Goal: Transaction & Acquisition: Purchase product/service

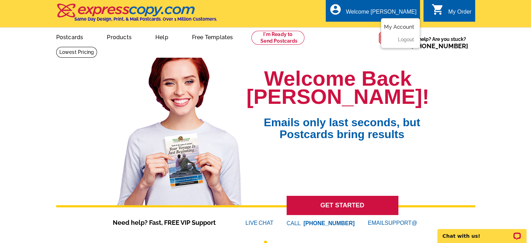
click at [404, 26] on link "My Account" at bounding box center [399, 27] width 30 height 6
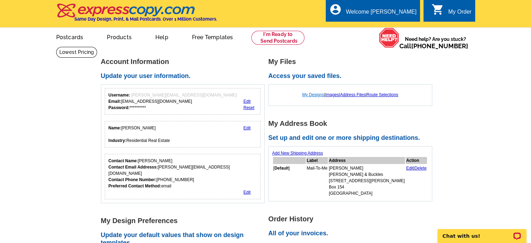
click at [311, 93] on link "My Designs" at bounding box center [313, 94] width 22 height 5
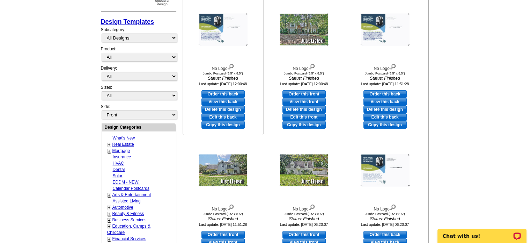
scroll to position [314, 0]
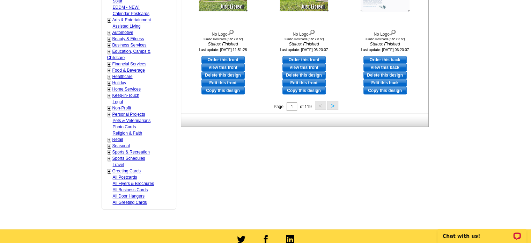
click at [337, 105] on button ">" at bounding box center [332, 105] width 11 height 9
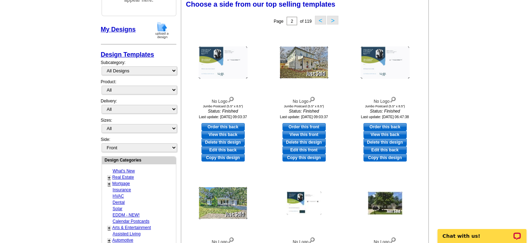
scroll to position [103, 0]
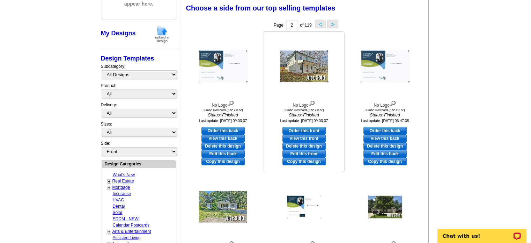
click at [311, 153] on link "Edit this front" at bounding box center [303, 154] width 43 height 8
select select "2"
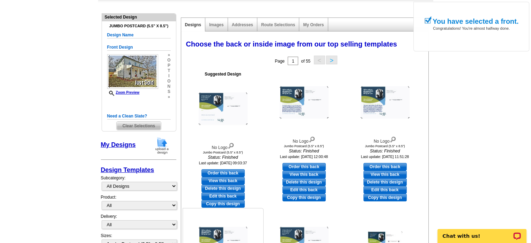
scroll to position [70, 0]
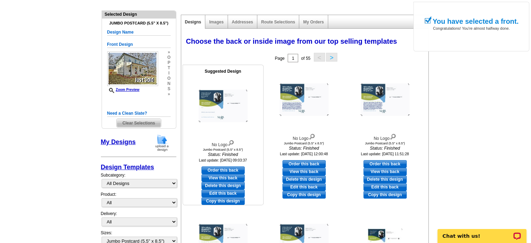
click at [231, 194] on link "Edit this back" at bounding box center [222, 193] width 43 height 8
select select "front"
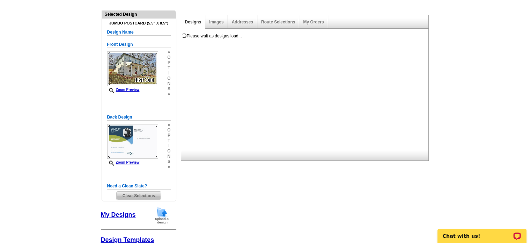
scroll to position [0, 0]
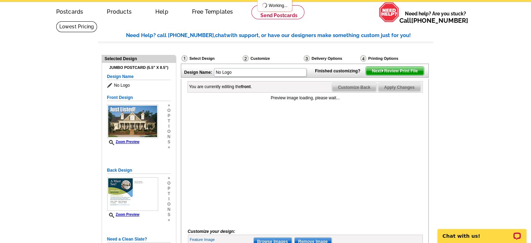
scroll to position [70, 0]
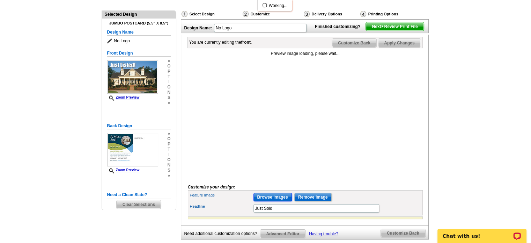
click at [262, 201] on input "Browse Images" at bounding box center [272, 197] width 38 height 8
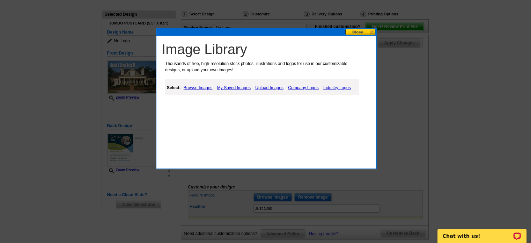
click at [261, 86] on link "Upload Images" at bounding box center [269, 87] width 32 height 8
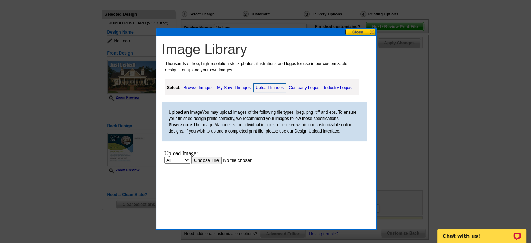
scroll to position [0, 0]
click at [204, 161] on input "file" at bounding box center [235, 159] width 88 height 7
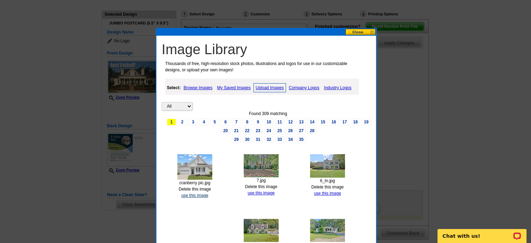
click at [198, 194] on link "use this image" at bounding box center [194, 195] width 27 height 5
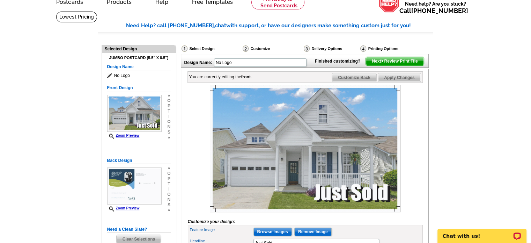
scroll to position [35, 0]
click at [366, 82] on span "Customize Back" at bounding box center [354, 78] width 44 height 8
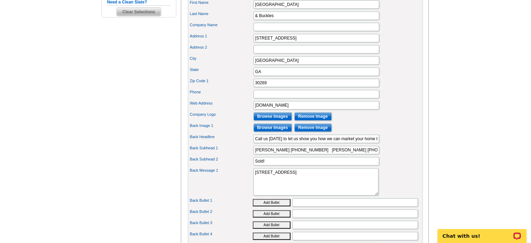
scroll to position [279, 0]
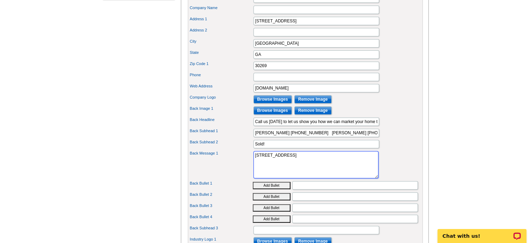
drag, startPoint x: 330, startPoint y: 164, endPoint x: 167, endPoint y: 165, distance: 163.0
click at [167, 165] on div "Need Help? call 800-260-5887, chat with support, or have our designers make som…" at bounding box center [265, 51] width 335 height 547
type textarea "2511 Cranberry Lane in Peachtree City"
click at [396, 138] on div "Back Subhead 1 Melissa 678-372-5977 Kelly 770-500-0619" at bounding box center [305, 132] width 232 height 11
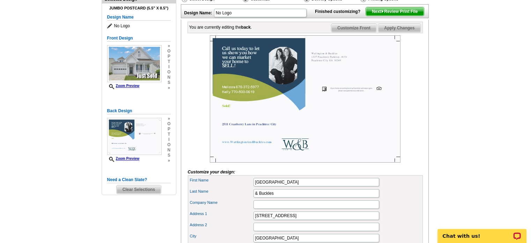
scroll to position [0, 0]
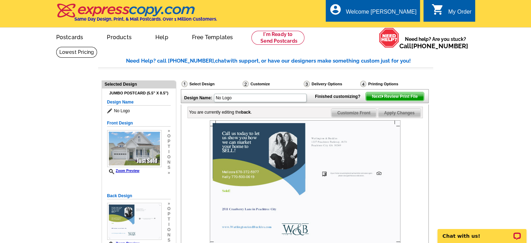
click at [408, 117] on span "Apply Changes" at bounding box center [399, 113] width 42 height 8
click at [407, 101] on span "Next Review Print File" at bounding box center [395, 96] width 58 height 8
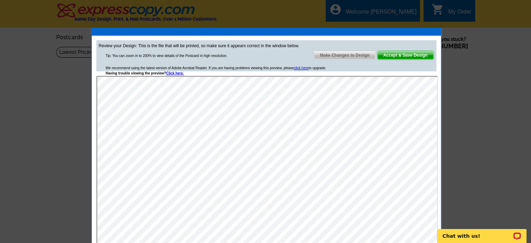
click at [411, 54] on span "Accept & Save Design" at bounding box center [405, 55] width 56 height 8
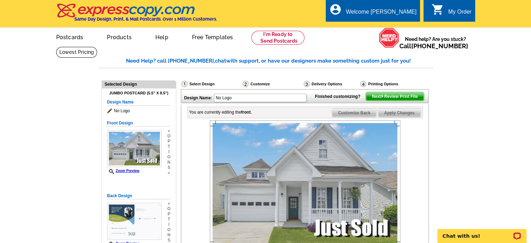
click at [410, 101] on span "Next Review Print File" at bounding box center [395, 96] width 58 height 8
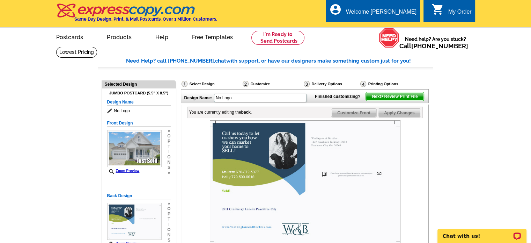
click at [399, 101] on span "Next Review Print File" at bounding box center [395, 96] width 58 height 8
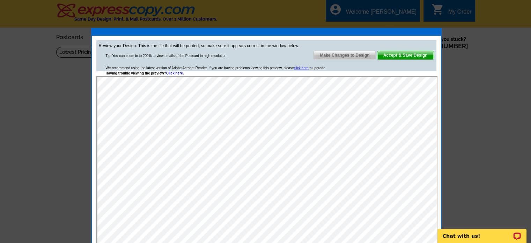
click at [412, 54] on span "Accept & Save Design" at bounding box center [405, 55] width 56 height 8
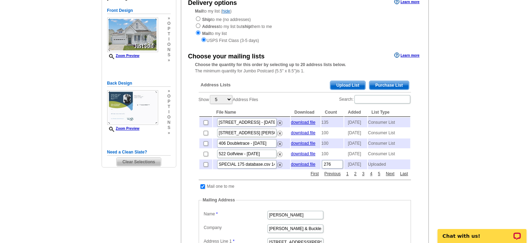
scroll to position [105, 0]
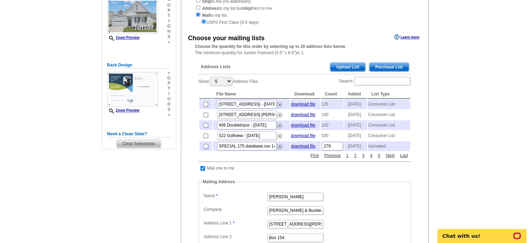
click at [205, 148] on input "checkbox" at bounding box center [206, 146] width 5 height 5
checkbox input "true"
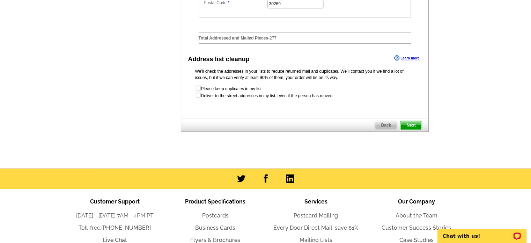
scroll to position [384, 0]
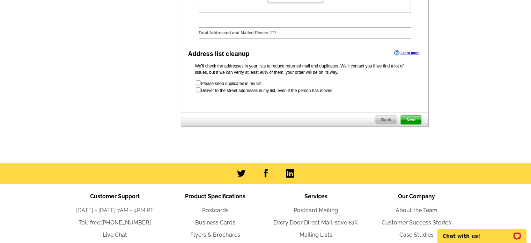
click at [414, 124] on span "Next" at bounding box center [410, 120] width 21 height 8
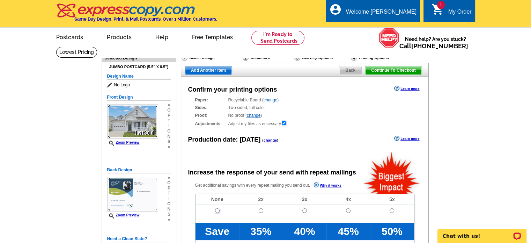
click at [218, 210] on input "radio" at bounding box center [217, 210] width 5 height 5
radio input "true"
radio input "false"
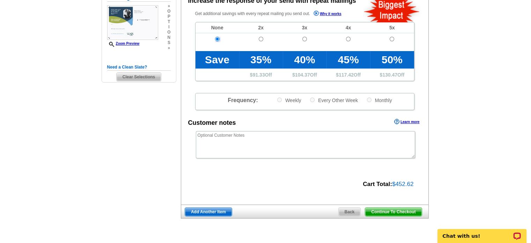
scroll to position [209, 0]
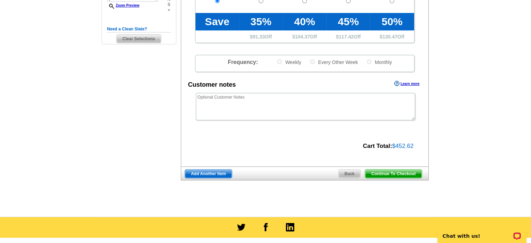
click at [390, 174] on span "Continue To Checkout" at bounding box center [393, 173] width 56 height 8
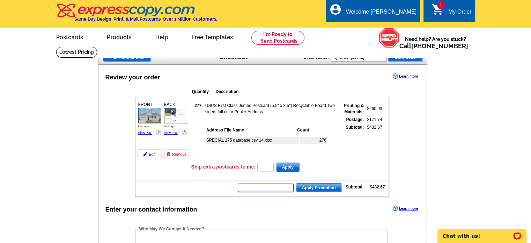
click at [288, 187] on input "text" at bounding box center [266, 187] width 56 height 8
type input "HURRY40"
click at [318, 184] on span "Apply Promotion" at bounding box center [319, 187] width 46 height 8
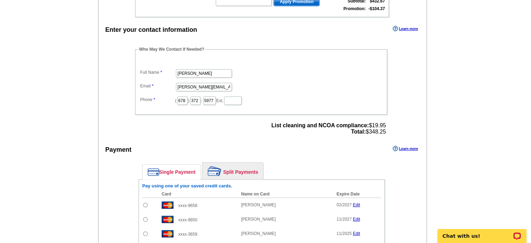
scroll to position [244, 0]
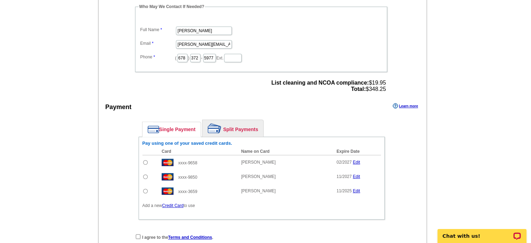
click at [144, 160] on input "radio" at bounding box center [145, 162] width 5 height 5
radio input "true"
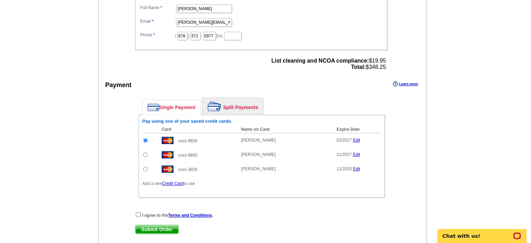
scroll to position [384, 0]
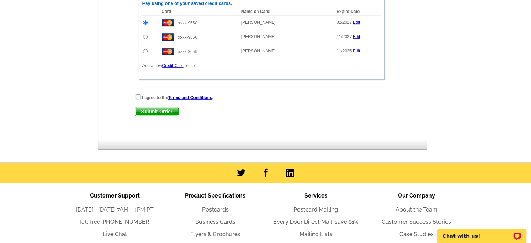
click at [137, 94] on input "checkbox" at bounding box center [138, 96] width 5 height 5
checkbox input "true"
click at [162, 107] on span "Submit Order" at bounding box center [156, 111] width 43 height 8
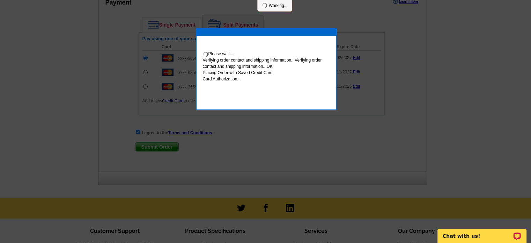
scroll to position [419, 0]
